Goal: Task Accomplishment & Management: Manage account settings

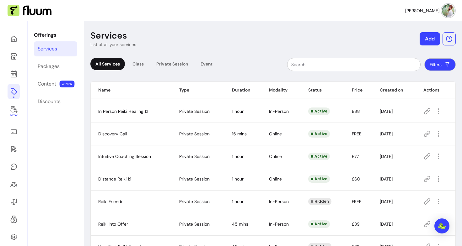
scroll to position [43, 0]
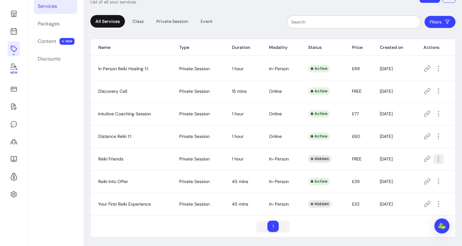
click at [435, 159] on icon "button" at bounding box center [439, 159] width 8 height 8
click at [406, 181] on span "Amend" at bounding box center [412, 181] width 46 height 6
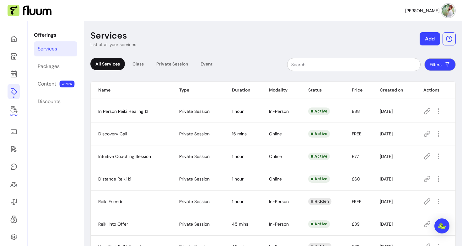
scroll to position [43, 0]
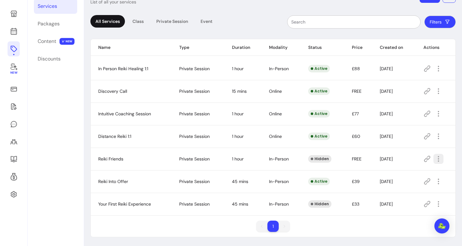
click at [435, 161] on icon "button" at bounding box center [439, 159] width 8 height 8
click at [396, 200] on span "Show" at bounding box center [412, 201] width 46 height 6
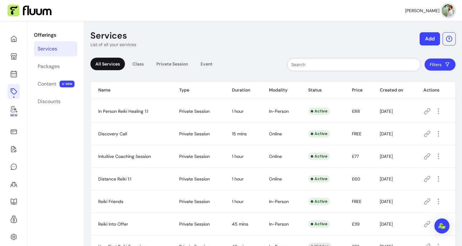
click at [48, 48] on div "Services" at bounding box center [47, 49] width 19 height 8
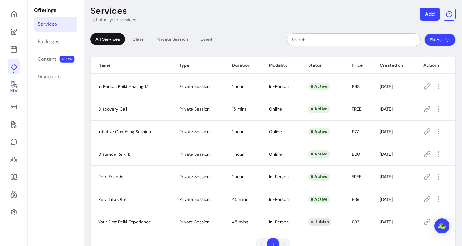
scroll to position [24, 0]
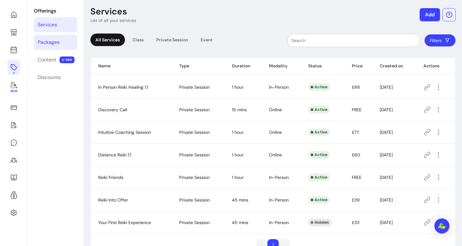
click at [50, 42] on div "Packages" at bounding box center [49, 43] width 22 height 8
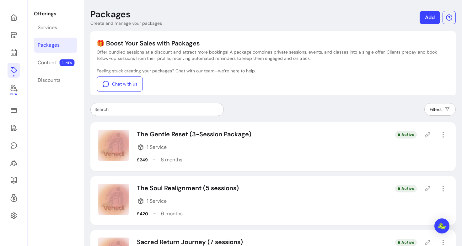
scroll to position [24, 0]
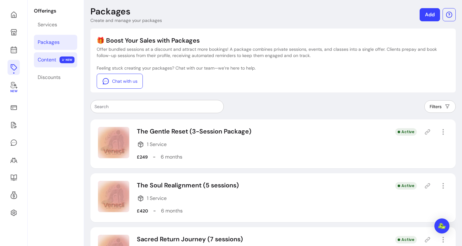
click at [49, 63] on div "Content" at bounding box center [47, 60] width 19 height 8
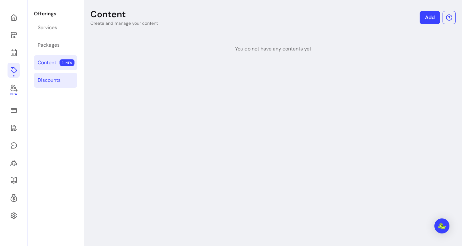
click at [57, 83] on div "Discounts" at bounding box center [49, 81] width 23 height 8
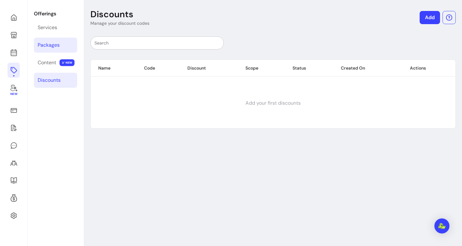
click at [55, 49] on link "Packages" at bounding box center [55, 45] width 43 height 15
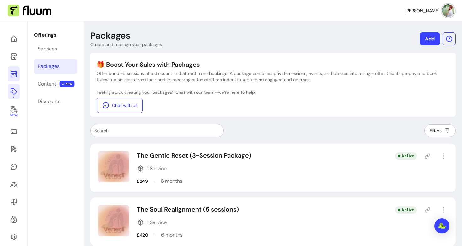
click at [12, 74] on icon at bounding box center [14, 74] width 8 height 8
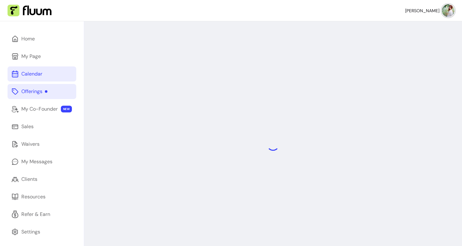
click at [29, 92] on div "Offerings" at bounding box center [34, 92] width 26 height 8
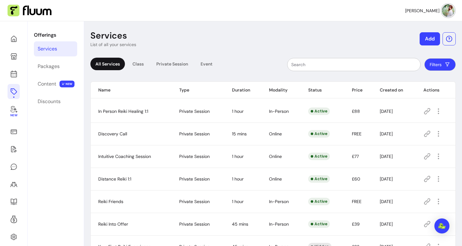
scroll to position [43, 0]
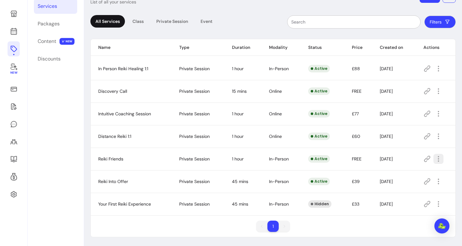
click at [435, 161] on icon "button" at bounding box center [439, 159] width 8 height 8
click at [407, 179] on span "Amend" at bounding box center [412, 181] width 46 height 6
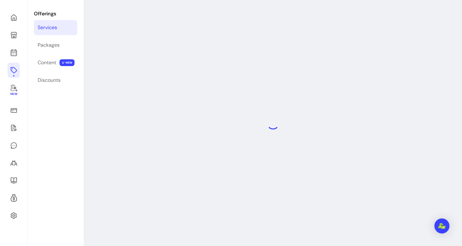
select select "**"
select select "***"
select select "**********"
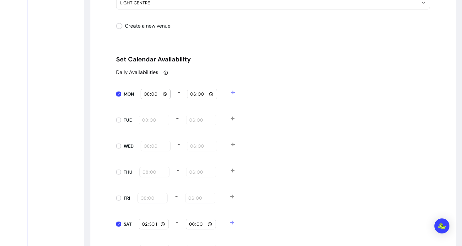
scroll to position [628, 0]
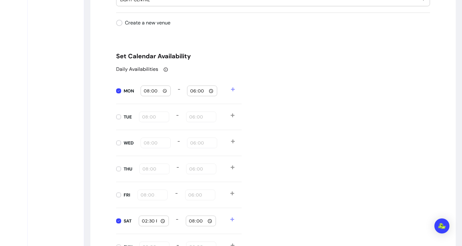
click at [163, 222] on input "14:30" at bounding box center [154, 221] width 24 height 7
click at [303, 159] on div "Daily Availabilities MON 08:00 - 18:00 TUE 08:00 - 18:00 WED 08:00 - 18:00 THU …" at bounding box center [273, 163] width 314 height 195
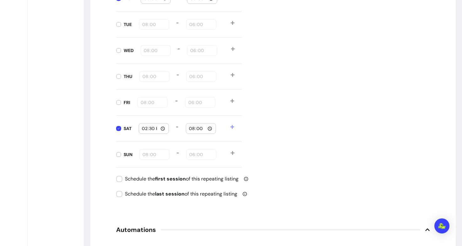
scroll to position [722, 0]
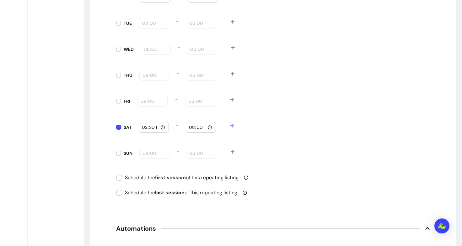
type input "08:00"
type input "18:00"
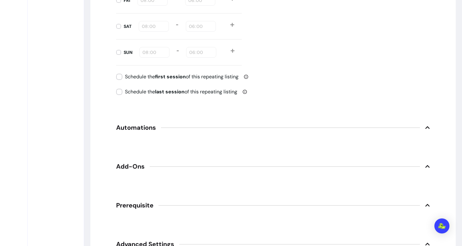
scroll to position [995, 0]
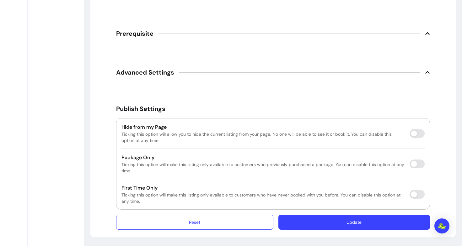
click at [327, 226] on button "Update" at bounding box center [354, 222] width 152 height 15
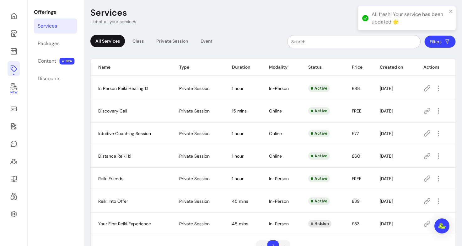
scroll to position [21, 0]
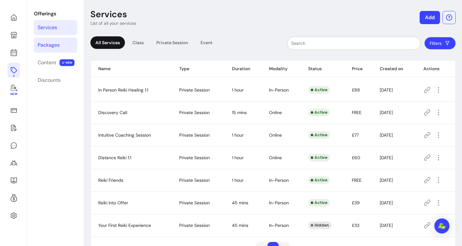
click at [51, 39] on link "Packages" at bounding box center [55, 45] width 43 height 15
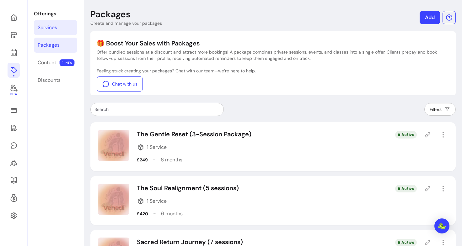
click at [51, 29] on div "Services" at bounding box center [47, 28] width 19 height 8
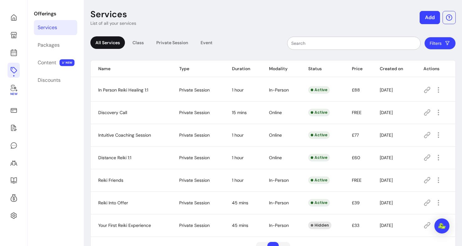
scroll to position [43, 0]
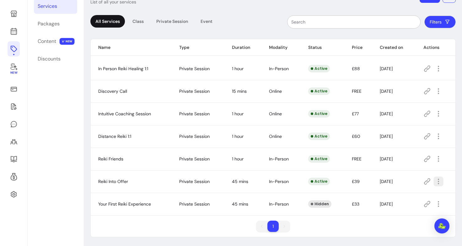
click at [434, 181] on button "button" at bounding box center [439, 182] width 10 height 10
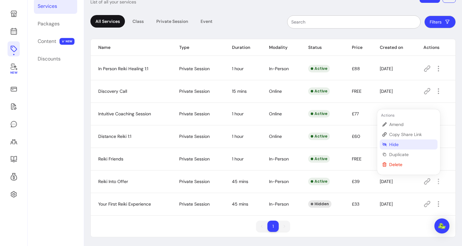
click at [402, 145] on span "Hide" at bounding box center [412, 145] width 46 height 6
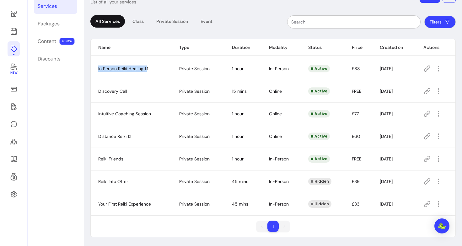
click at [147, 69] on td "In Person Reiki Healing 1:1" at bounding box center [131, 68] width 81 height 23
click at [93, 69] on td "In Person Reiki Healing 1:1" at bounding box center [131, 68] width 81 height 23
drag, startPoint x: 93, startPoint y: 69, endPoint x: 148, endPoint y: 67, distance: 55.0
click at [148, 67] on td "In Person Reiki Healing 1:1" at bounding box center [131, 68] width 81 height 23
copy span "In Person Reiki Healing 1:1"
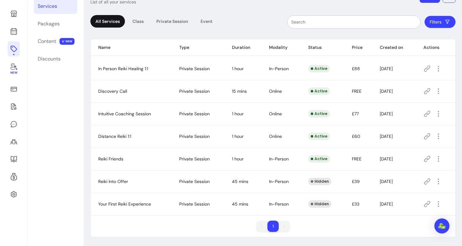
drag, startPoint x: 132, startPoint y: 89, endPoint x: 91, endPoint y: 91, distance: 40.9
click at [91, 91] on td "Discovery Call" at bounding box center [131, 91] width 81 height 23
drag, startPoint x: 129, startPoint y: 90, endPoint x: 126, endPoint y: 92, distance: 3.7
click at [126, 92] on td "Discovery Call" at bounding box center [131, 91] width 81 height 23
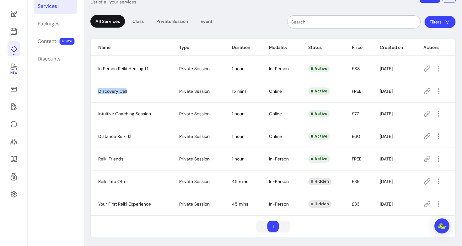
click at [104, 93] on span "Discovery Call" at bounding box center [112, 92] width 29 height 6
drag, startPoint x: 98, startPoint y: 91, endPoint x: 127, endPoint y: 90, distance: 28.3
click at [127, 90] on span "Discovery Call" at bounding box center [112, 92] width 29 height 6
copy span "Discovery Call"
drag, startPoint x: 160, startPoint y: 114, endPoint x: 96, endPoint y: 117, distance: 64.4
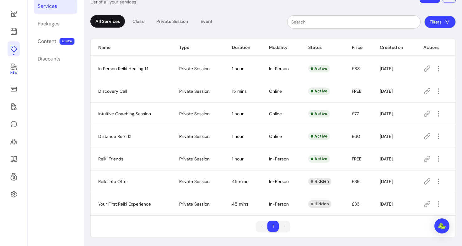
click at [96, 117] on td "Intuitive Coaching Session" at bounding box center [131, 114] width 81 height 23
drag, startPoint x: 95, startPoint y: 115, endPoint x: 150, endPoint y: 113, distance: 54.6
click at [150, 113] on td "Intuitive Coaching Session" at bounding box center [131, 114] width 81 height 23
click at [107, 116] on span "Intuitive Coaching Session" at bounding box center [124, 114] width 53 height 6
drag, startPoint x: 98, startPoint y: 113, endPoint x: 151, endPoint y: 113, distance: 53.4
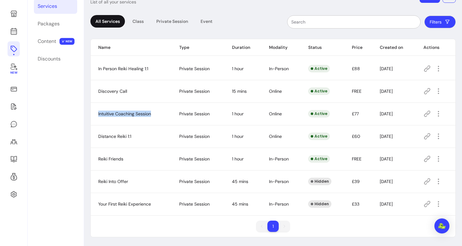
click at [151, 113] on td "Intuitive Coaching Session" at bounding box center [131, 114] width 81 height 23
copy span "Intuitive Coaching Session"
drag, startPoint x: 130, startPoint y: 180, endPoint x: 112, endPoint y: 179, distance: 17.6
click at [112, 179] on td "Reiki Into Offer" at bounding box center [131, 181] width 81 height 23
click at [132, 181] on td "Reiki Into Offer" at bounding box center [131, 181] width 81 height 23
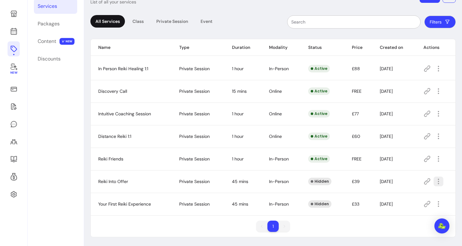
click at [437, 181] on icon "button" at bounding box center [438, 181] width 7 height 7
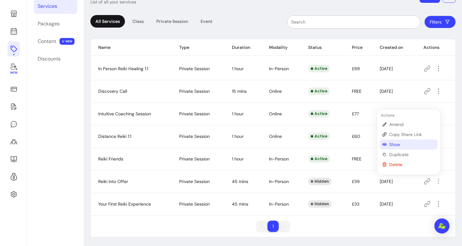
click at [401, 148] on span "Show" at bounding box center [412, 145] width 46 height 6
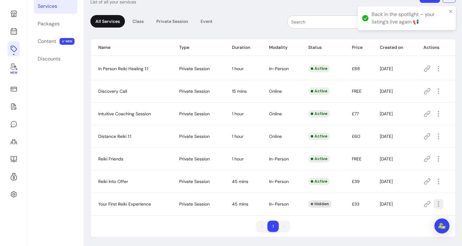
click at [435, 206] on icon "button" at bounding box center [438, 204] width 7 height 7
click at [405, 189] on span "Delete" at bounding box center [412, 187] width 46 height 6
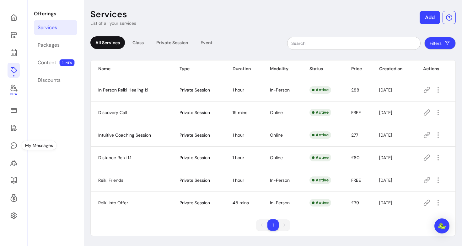
click at [157, 153] on td "Distance Reiki 1:1" at bounding box center [131, 158] width 81 height 23
drag, startPoint x: 135, startPoint y: 204, endPoint x: 127, endPoint y: 202, distance: 8.2
click at [127, 202] on td "Reiki Into Offer" at bounding box center [131, 203] width 81 height 23
click at [127, 202] on span "Reiki Into Offer" at bounding box center [113, 203] width 30 height 6
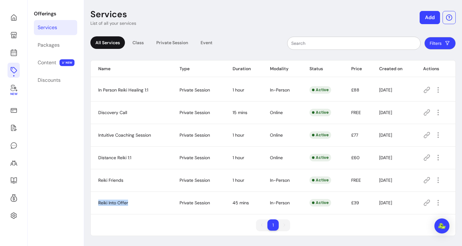
drag, startPoint x: 134, startPoint y: 203, endPoint x: 128, endPoint y: 204, distance: 6.6
click at [128, 204] on td "Reiki Into Offer" at bounding box center [131, 203] width 81 height 23
copy span "Reiki Into Offer"
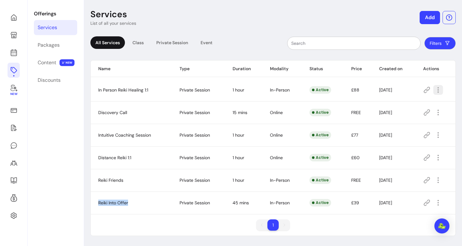
click at [435, 93] on icon "button" at bounding box center [437, 89] width 7 height 7
click at [113, 97] on td "In Person Reiki Healing 1:1" at bounding box center [131, 90] width 81 height 23
click at [434, 91] on icon "button" at bounding box center [438, 90] width 8 height 8
click at [405, 112] on span "Amend" at bounding box center [412, 112] width 46 height 6
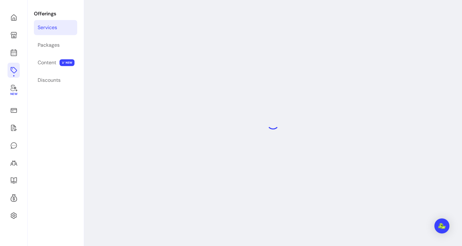
select select "**"
select select "***"
select select "**********"
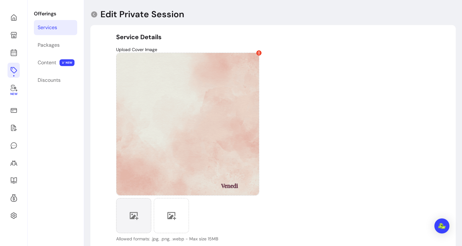
click at [136, 216] on icon at bounding box center [133, 215] width 9 height 9
click at [127, 223] on div at bounding box center [133, 215] width 35 height 35
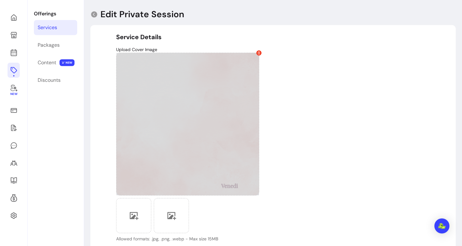
click at [258, 52] on icon at bounding box center [259, 52] width 3 height 3
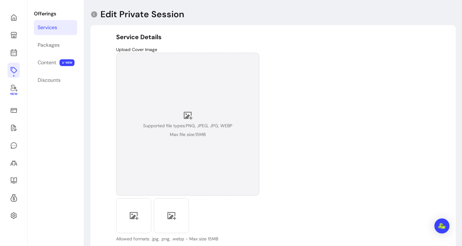
click at [172, 124] on span "Supported file types: PNG, JPEG, JPG, WEBP" at bounding box center [187, 126] width 89 height 6
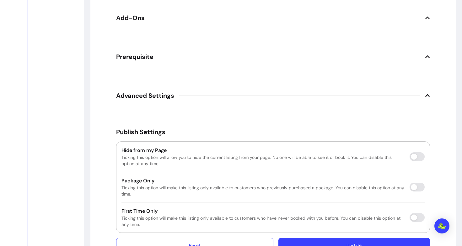
scroll to position [1074, 0]
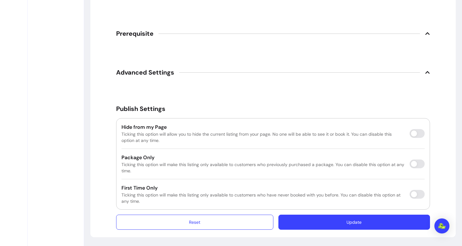
click at [347, 219] on button "Update" at bounding box center [354, 222] width 152 height 15
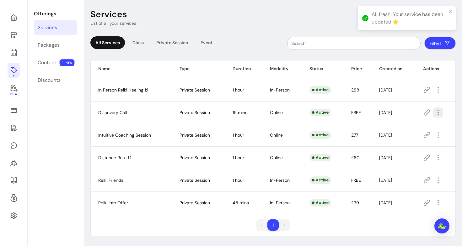
click at [435, 111] on icon "button" at bounding box center [438, 113] width 8 height 8
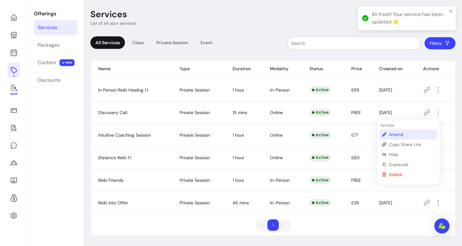
click at [395, 133] on span "Amend" at bounding box center [412, 135] width 46 height 6
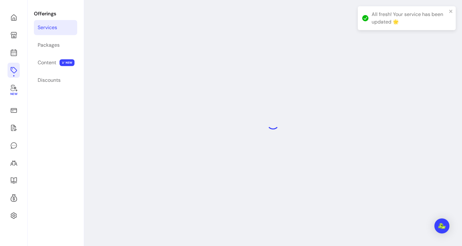
select select "**"
select select "***"
select select "******"
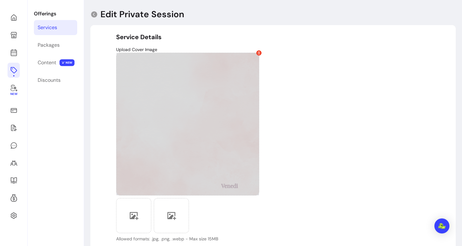
click at [257, 54] on icon at bounding box center [258, 52] width 3 height 3
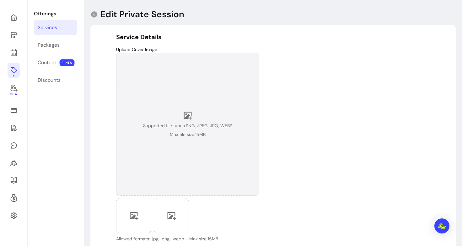
click at [173, 127] on span "Supported file types: PNG, JPEG, JPG, WEBP" at bounding box center [187, 126] width 89 height 6
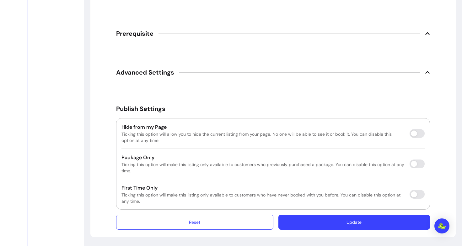
click at [367, 224] on button "Update" at bounding box center [354, 222] width 152 height 15
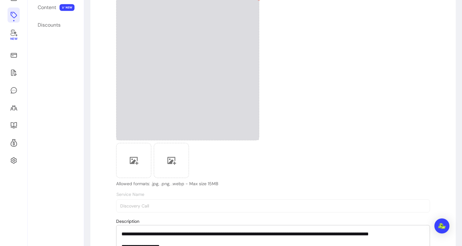
scroll to position [30, 0]
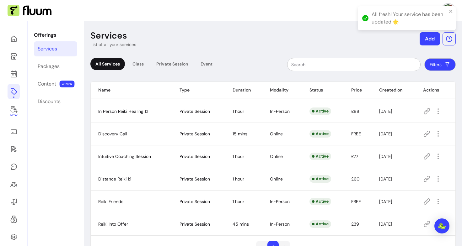
scroll to position [21, 0]
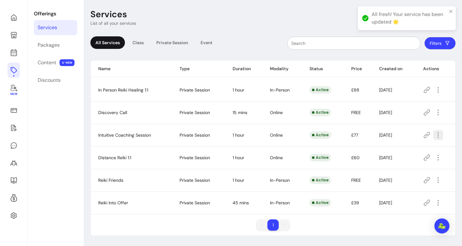
click at [436, 138] on icon "button" at bounding box center [438, 136] width 8 height 8
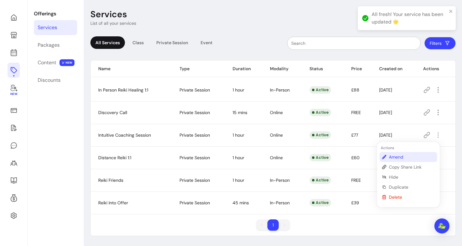
click at [407, 157] on span "Amend" at bounding box center [412, 157] width 46 height 6
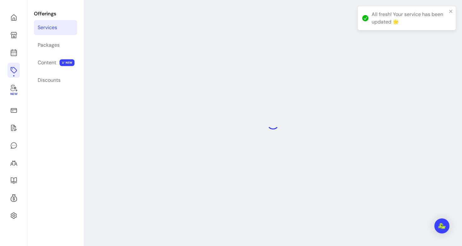
select select "**"
select select "***"
select select "******"
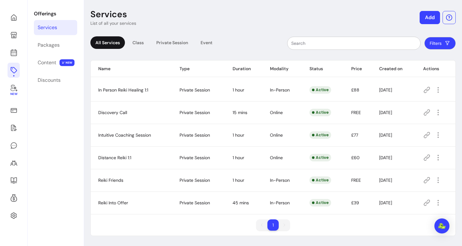
scroll to position [21, 0]
click at [434, 203] on icon "button" at bounding box center [438, 203] width 8 height 8
click at [404, 145] on span "Amend" at bounding box center [412, 146] width 46 height 6
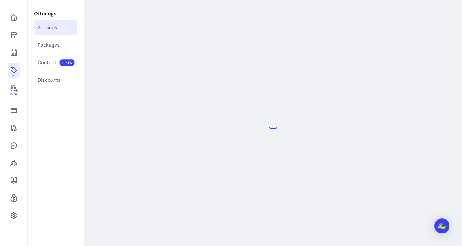
select select "**"
select select "***"
select select "**********"
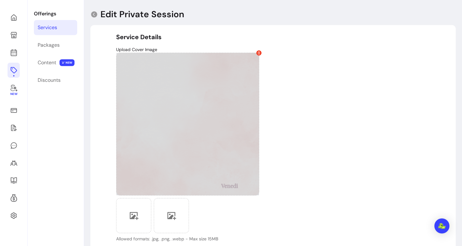
click at [257, 53] on icon at bounding box center [258, 52] width 3 height 3
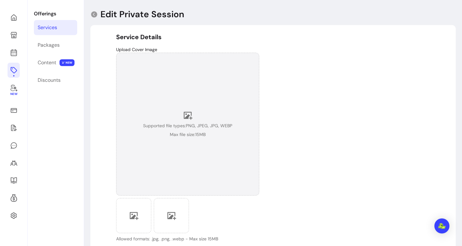
click at [184, 120] on div "Supported file types: PNG, JPEG, JPG, WEBP Max file size: 15 MB" at bounding box center [187, 124] width 89 height 27
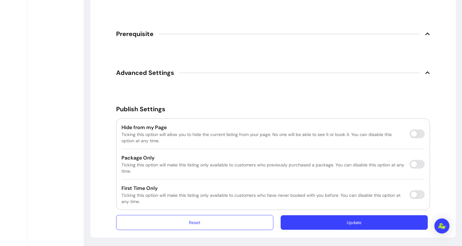
click at [362, 220] on button "Update" at bounding box center [354, 223] width 147 height 15
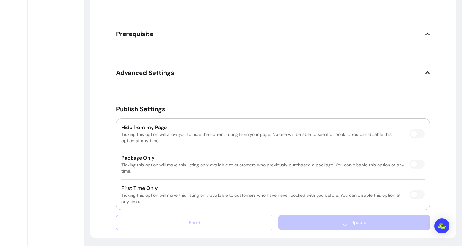
scroll to position [21, 0]
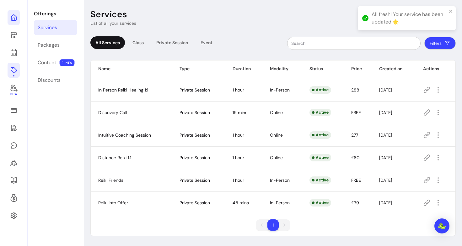
click at [13, 19] on icon at bounding box center [14, 18] width 8 height 8
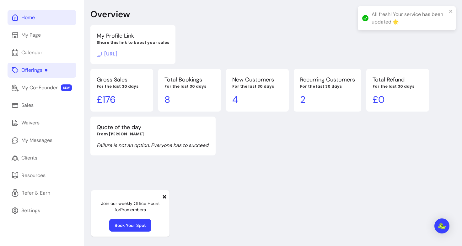
click at [38, 95] on div "Home My Page Calendar Offerings My Co-Founder NEW Sales Waivers My Messages Cli…" at bounding box center [42, 123] width 84 height 246
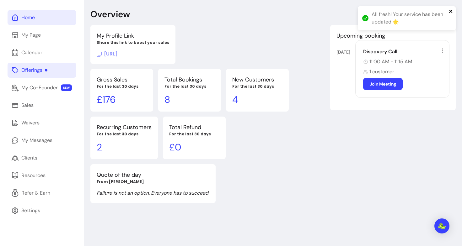
click at [450, 12] on icon "close" at bounding box center [450, 11] width 3 height 3
click at [40, 72] on div "Offerings" at bounding box center [34, 71] width 26 height 8
